Goal: Information Seeking & Learning: Learn about a topic

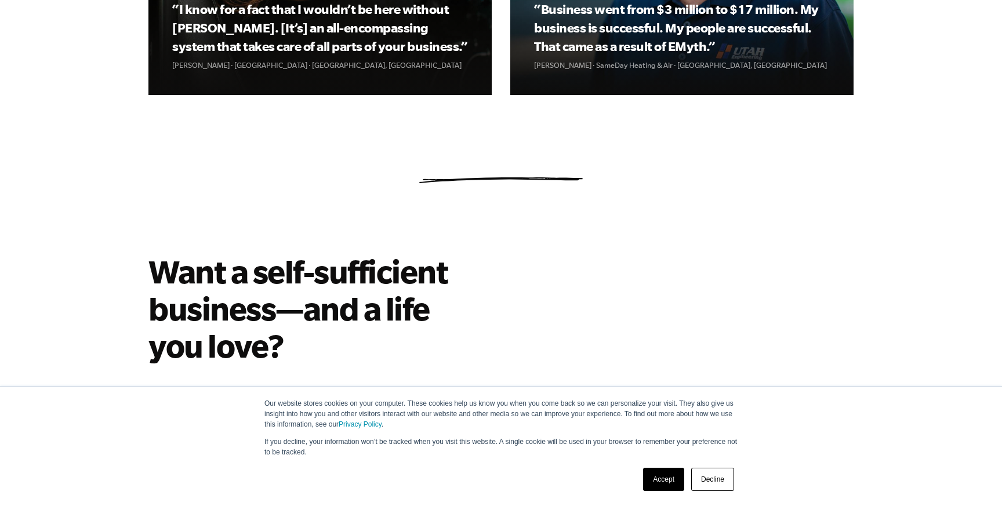
scroll to position [1809, 0]
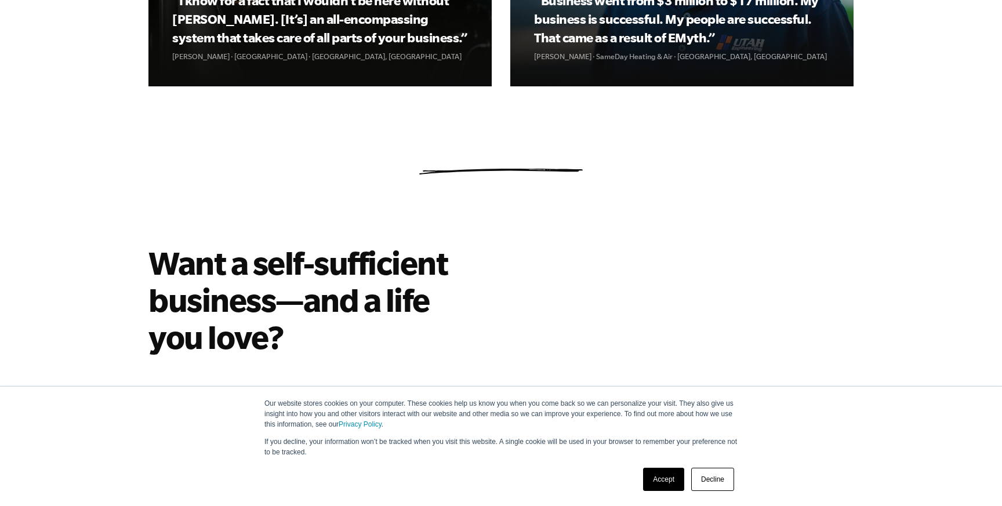
click at [665, 482] on link "Accept" at bounding box center [663, 479] width 41 height 23
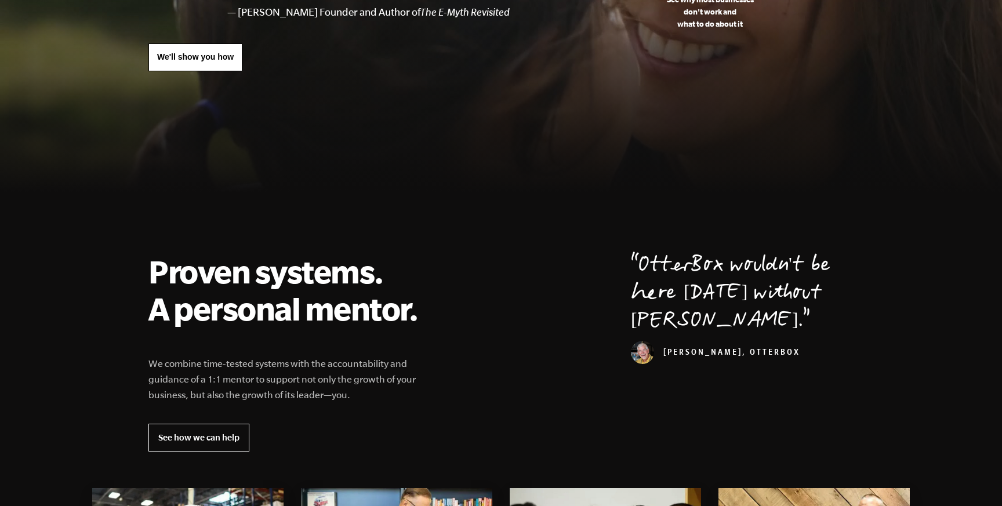
scroll to position [0, 0]
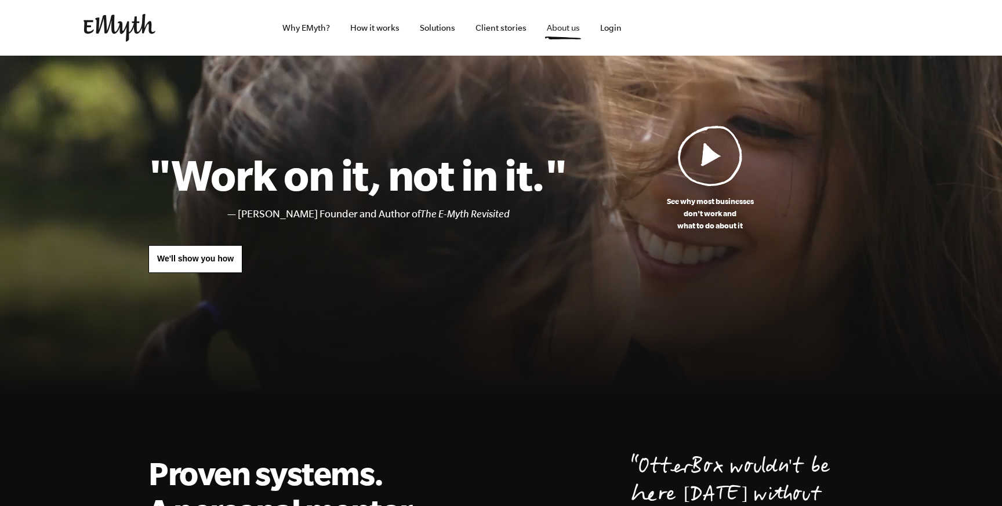
click at [559, 39] on link "About us" at bounding box center [564, 28] width 52 height 56
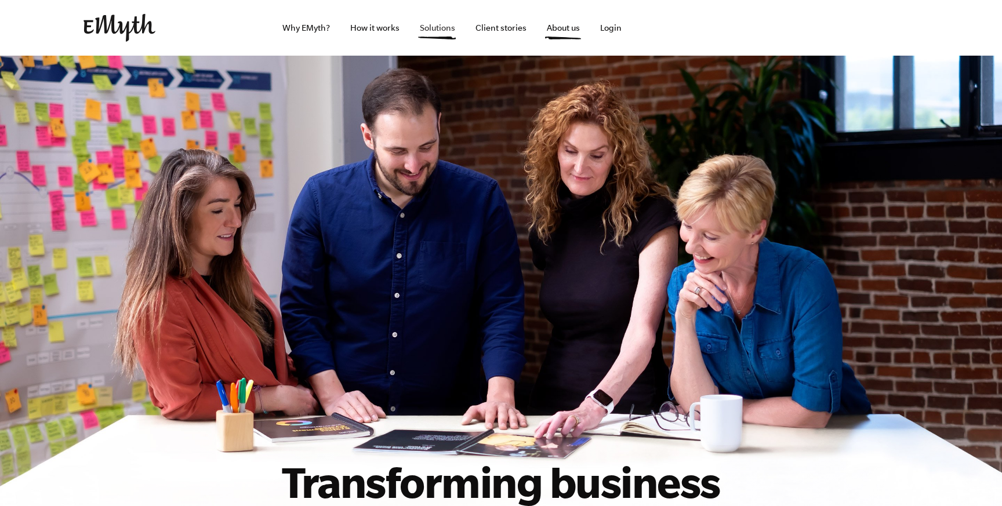
click at [439, 27] on link "Solutions" at bounding box center [438, 28] width 54 height 56
